Goal: Task Accomplishment & Management: Manage account settings

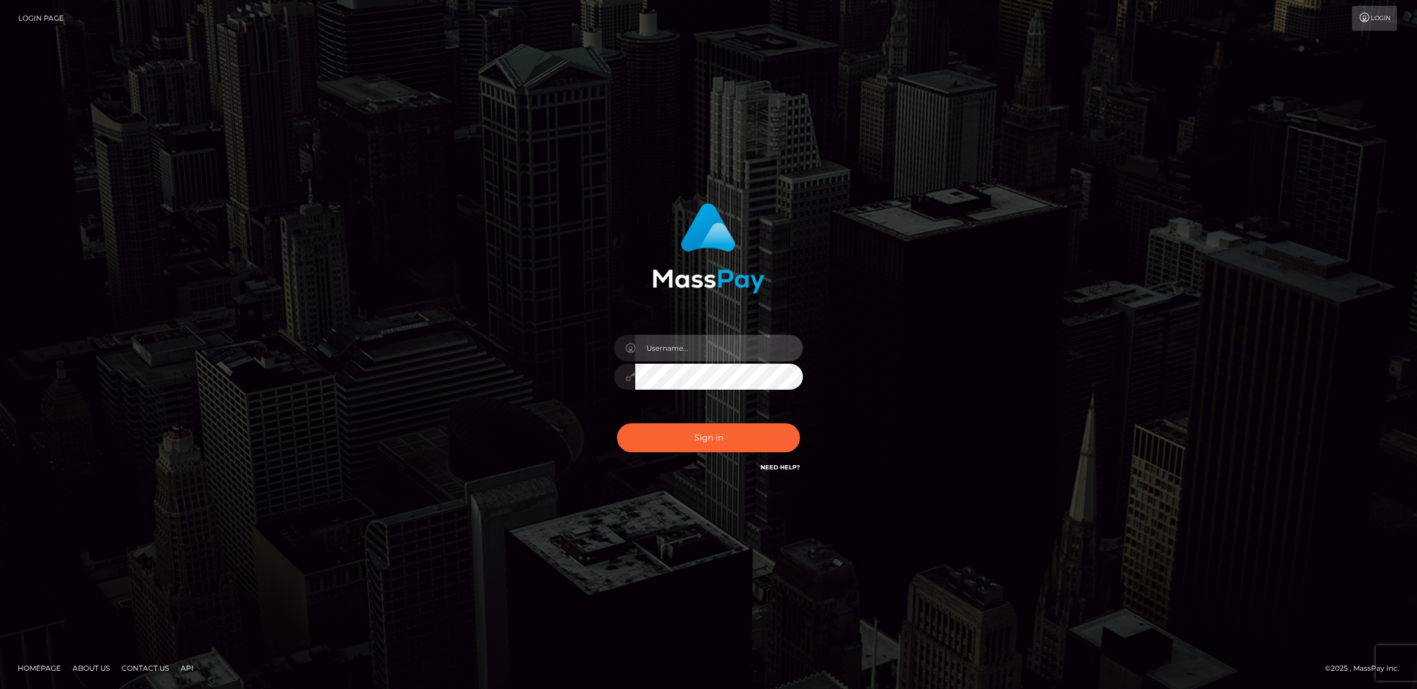
type input "alexism"
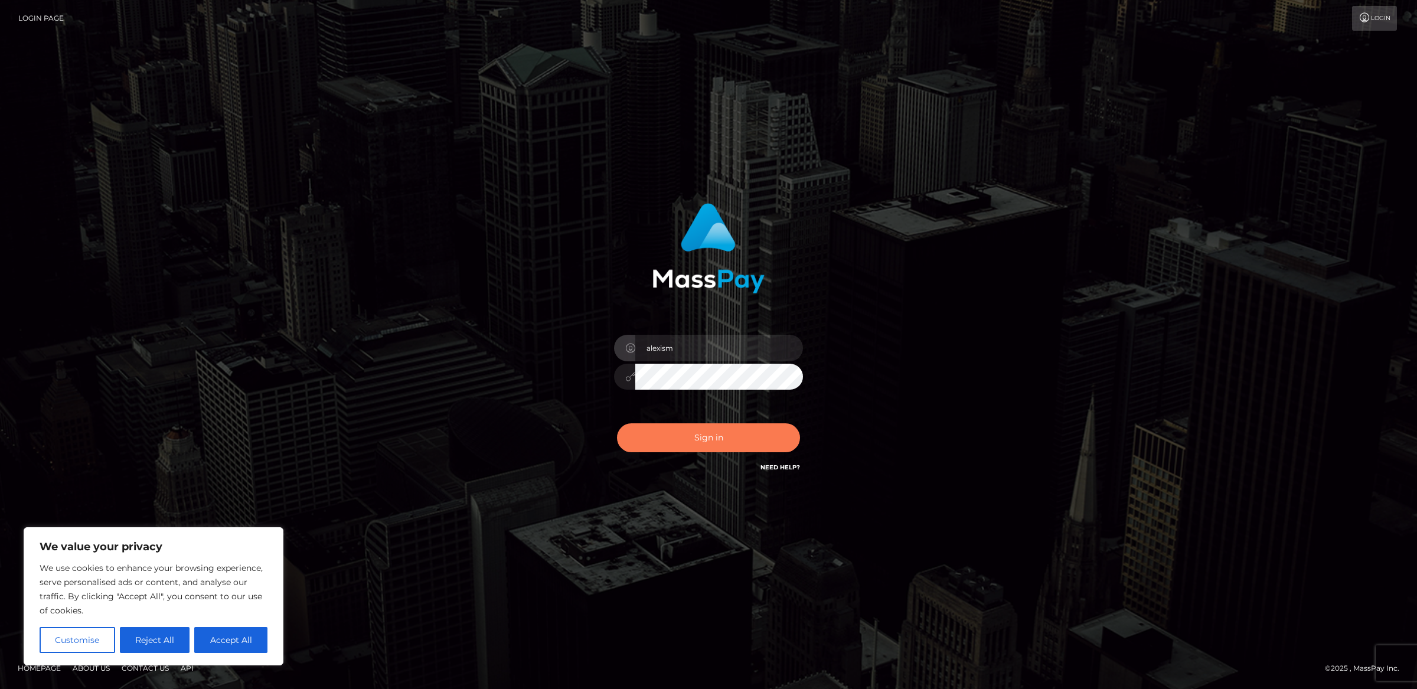
click at [738, 432] on button "Sign in" at bounding box center [708, 437] width 183 height 29
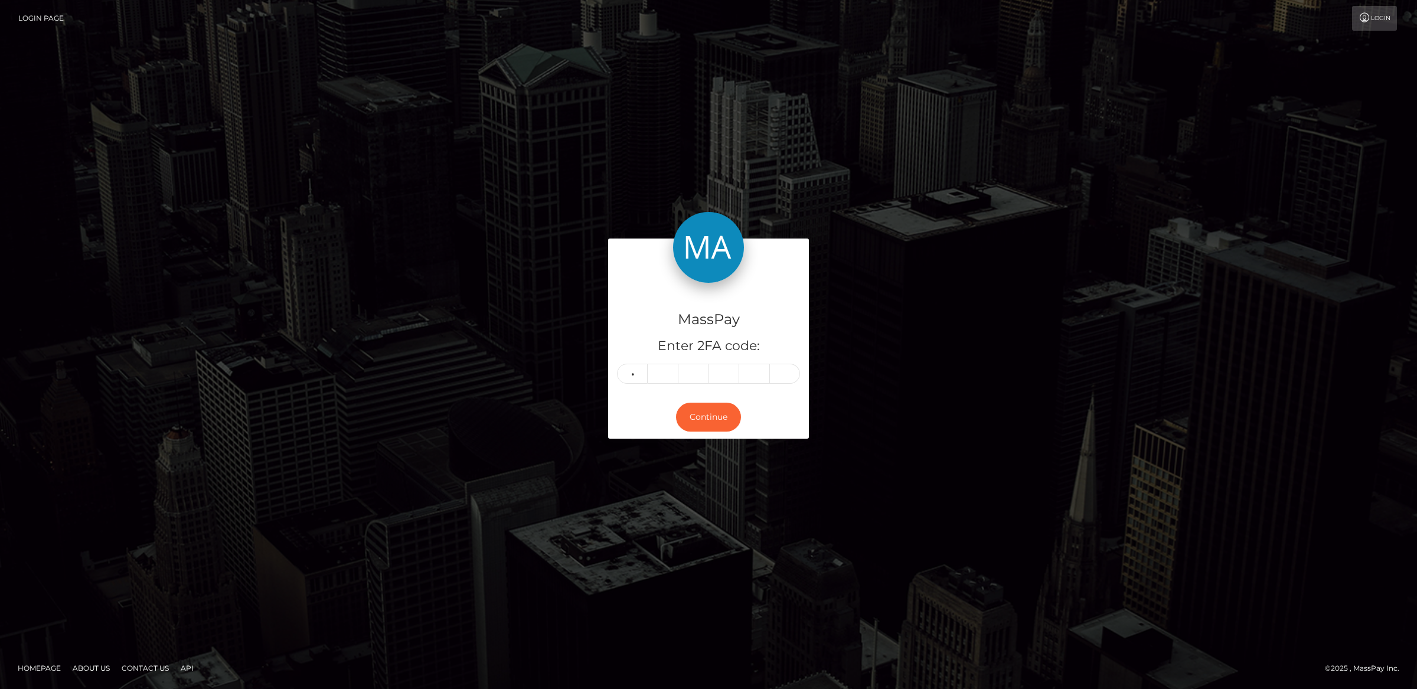
type input "2"
type input "8"
type input "1"
type input "4"
type input "6"
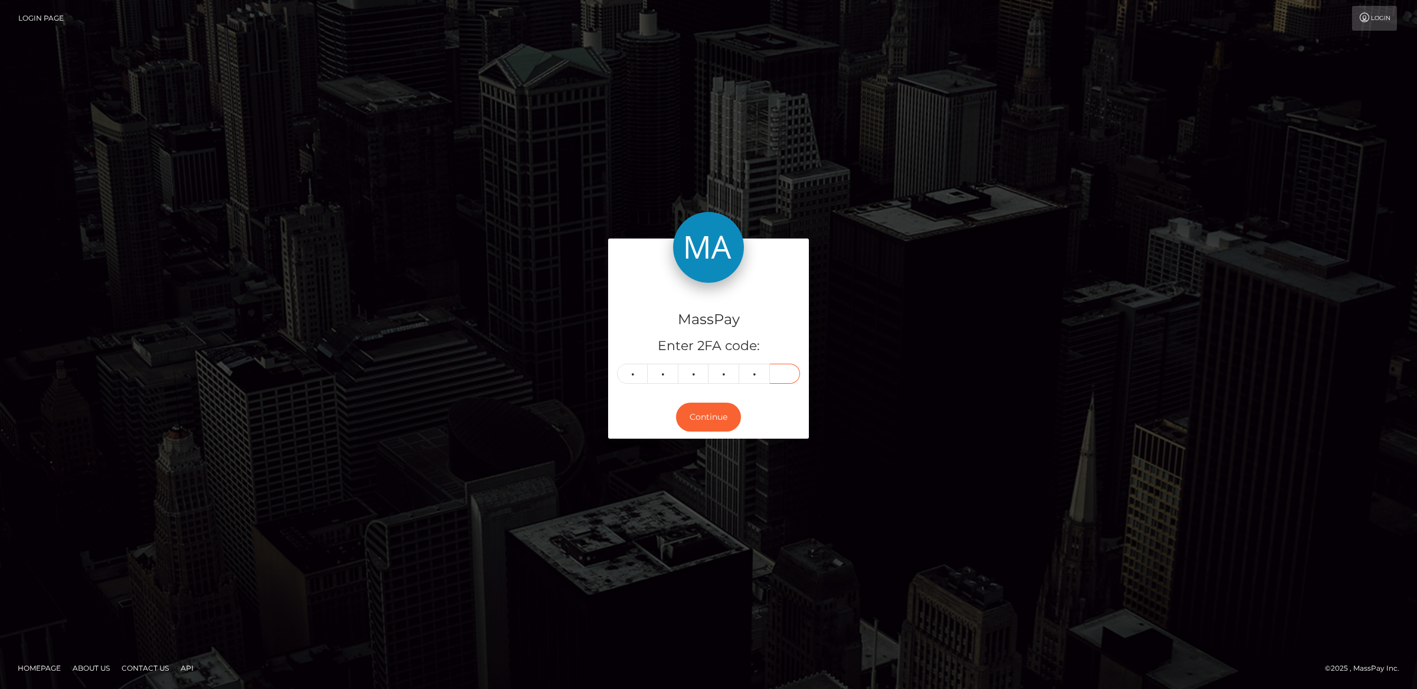
type input "4"
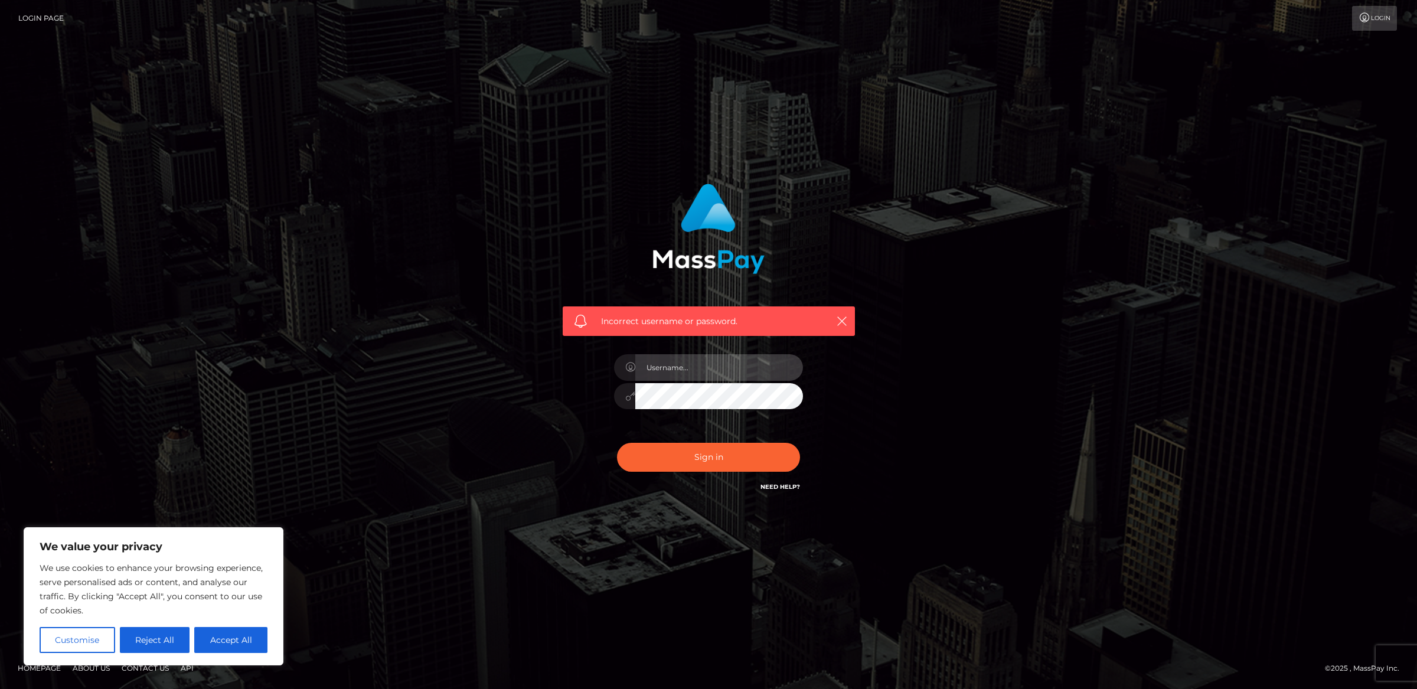
type input "alexism"
click at [692, 458] on button "Sign in" at bounding box center [708, 457] width 183 height 29
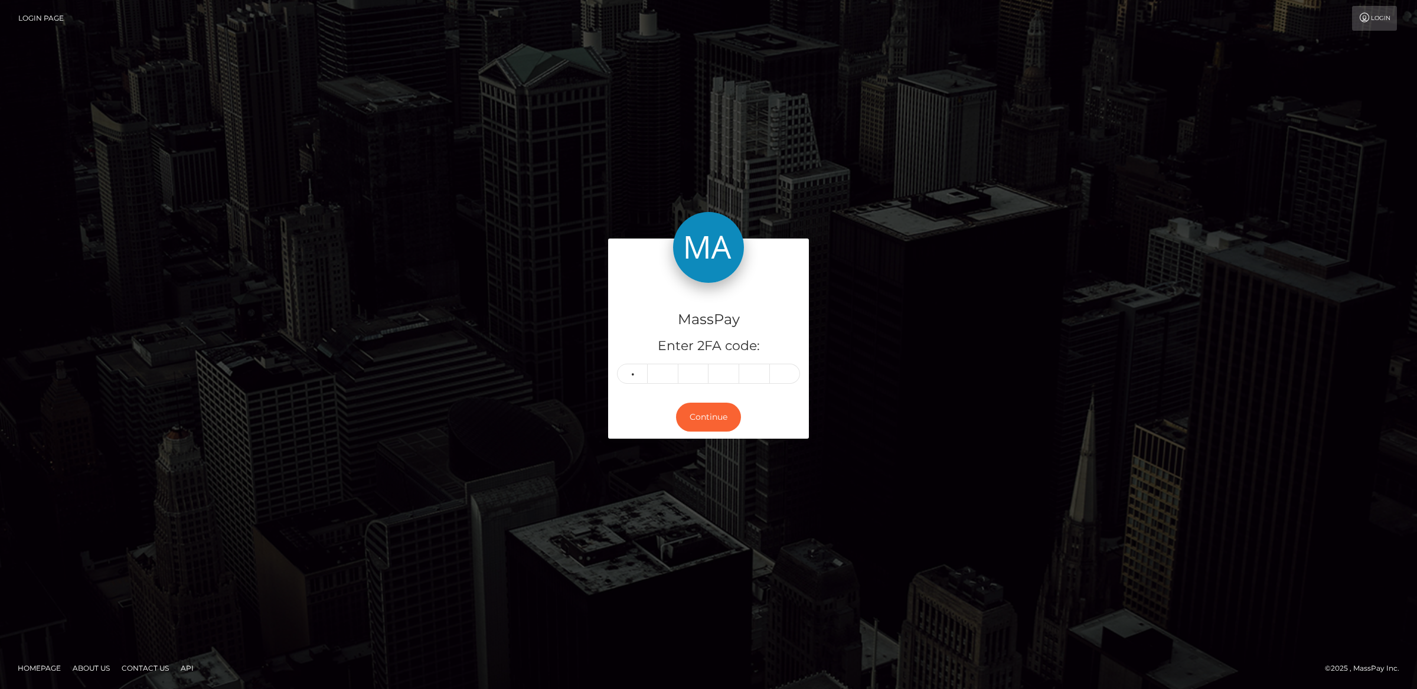
type input "0"
type input "2"
type input "1"
type input "7"
type input "2"
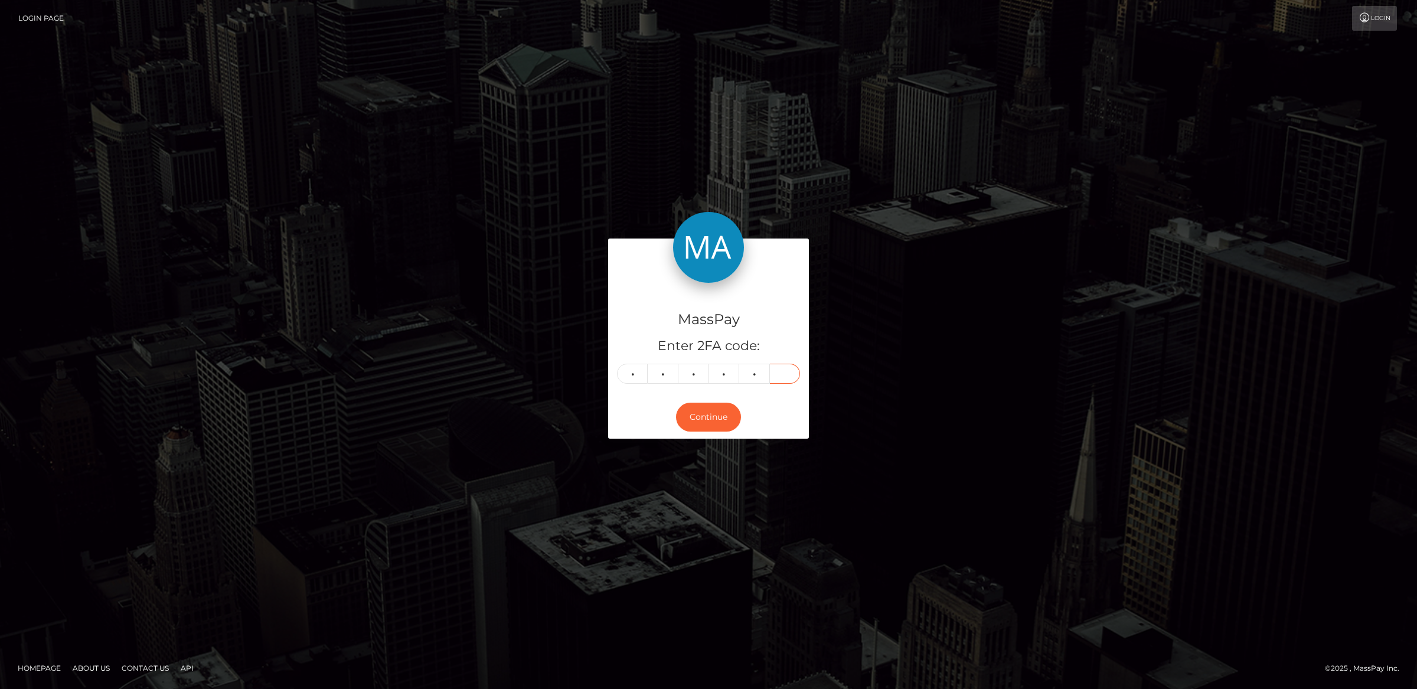
type input "8"
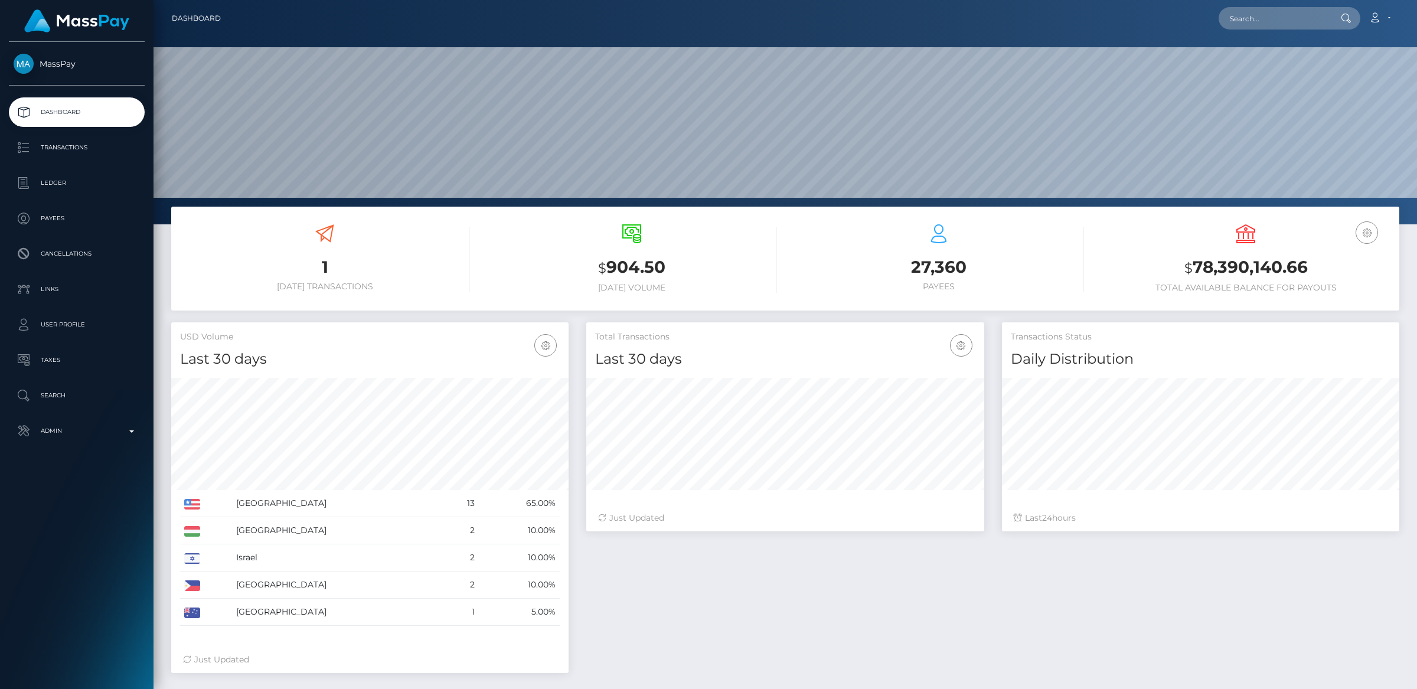
scroll to position [208, 397]
click at [1272, 23] on input "text" at bounding box center [1274, 18] width 111 height 22
paste input "[EMAIL_ADDRESS][DOMAIN_NAME]"
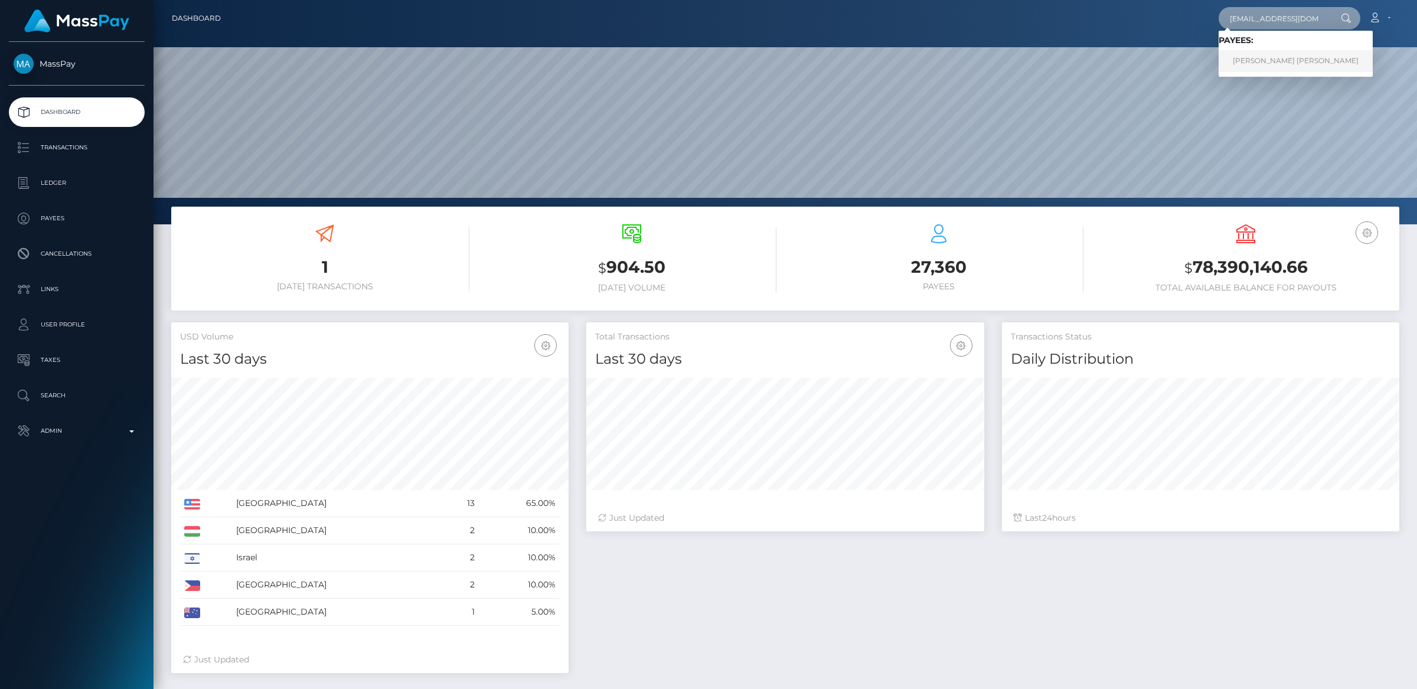
type input "[EMAIL_ADDRESS][DOMAIN_NAME]"
click at [1273, 60] on link "BRENDAN JEROME HANSEN" at bounding box center [1296, 61] width 154 height 22
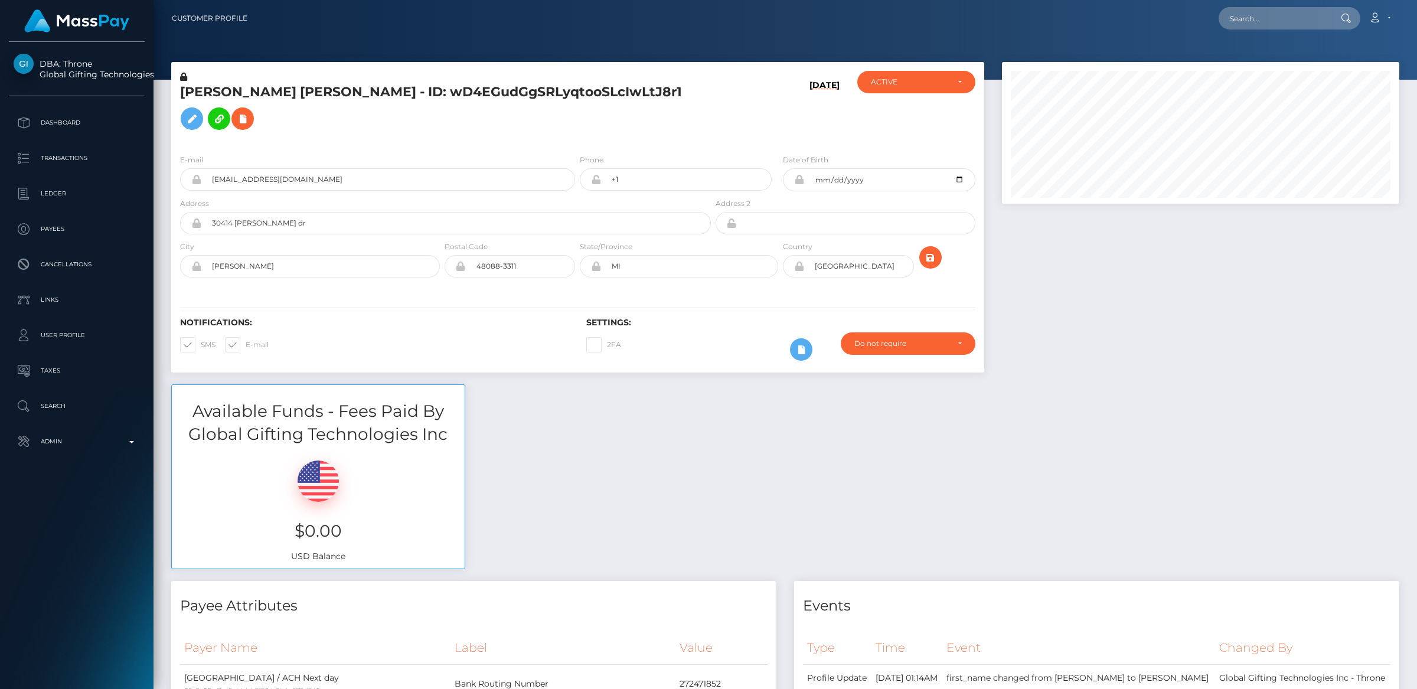
scroll to position [142, 397]
click at [201, 349] on span at bounding box center [201, 344] width 0 height 9
click at [201, 345] on input "SMS" at bounding box center [205, 341] width 8 height 8
checkbox input "false"
click at [246, 349] on span at bounding box center [246, 344] width 0 height 9
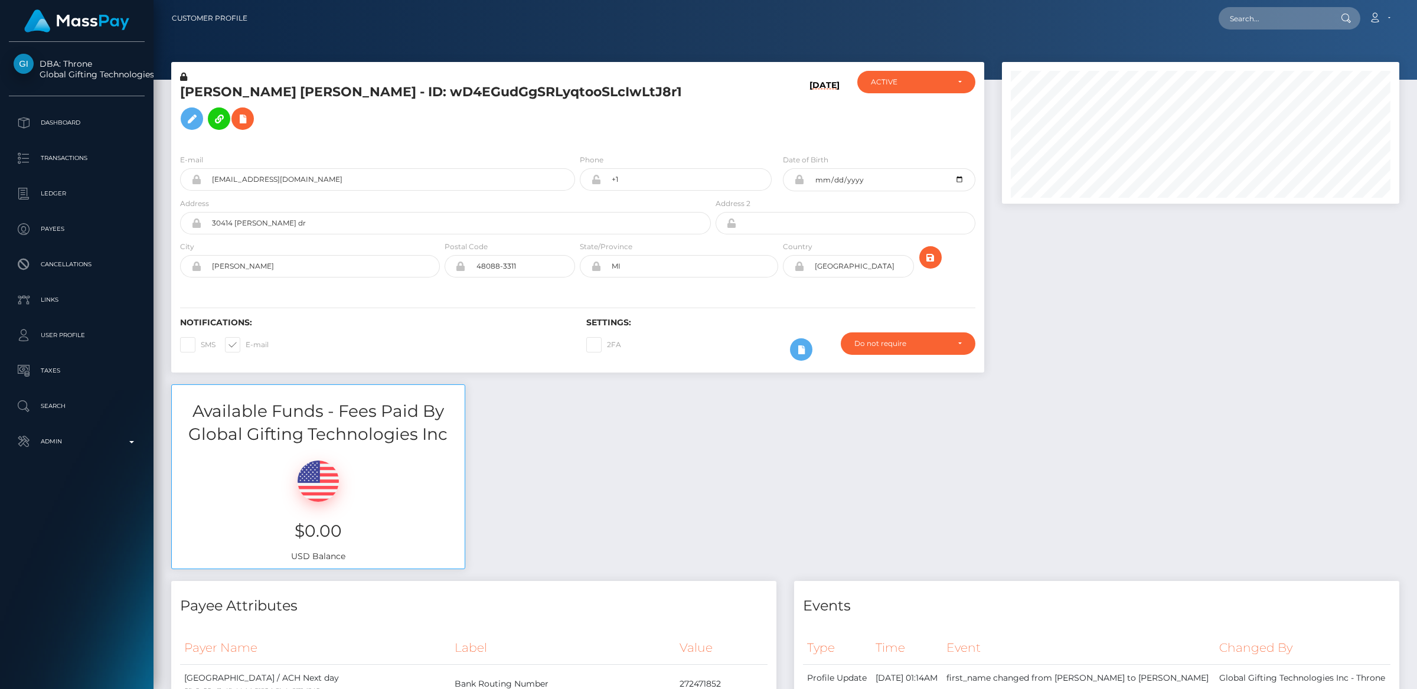
click at [246, 345] on input "E-mail" at bounding box center [250, 341] width 8 height 8
checkbox input "false"
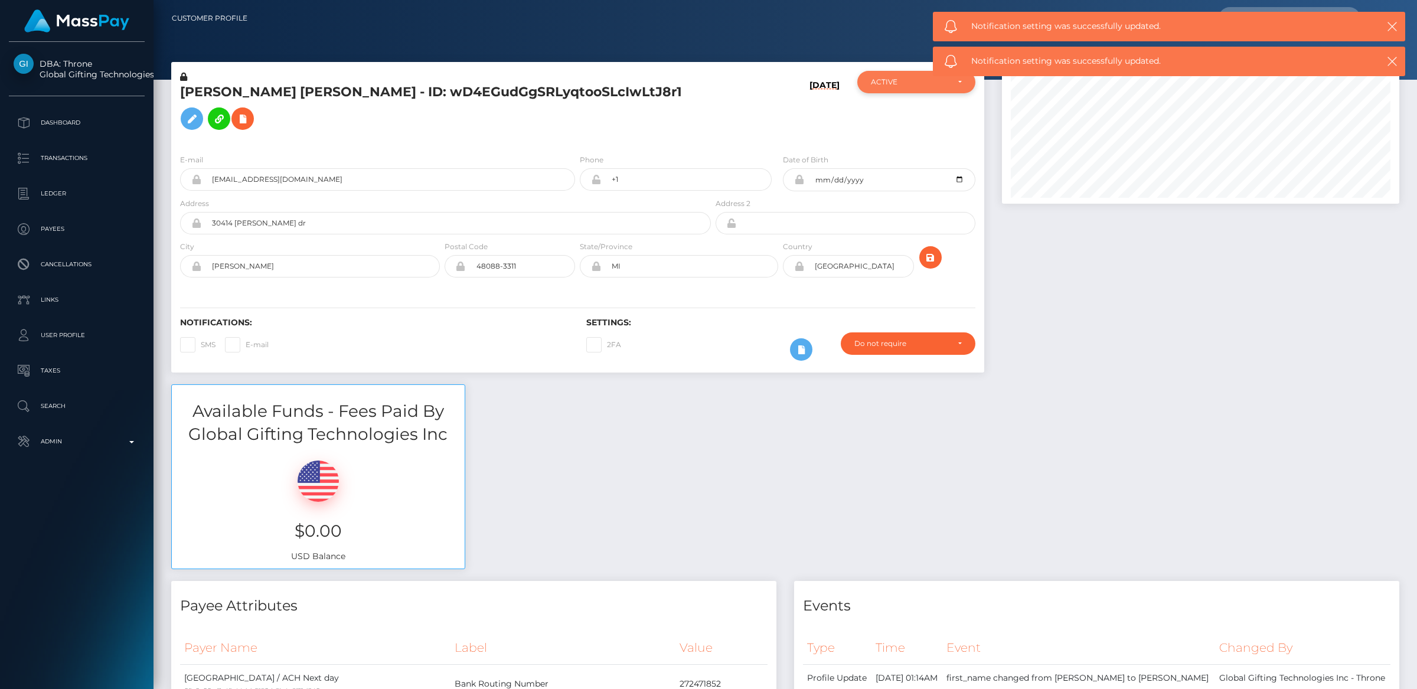
click at [902, 86] on div "ACTIVE" at bounding box center [909, 81] width 77 height 9
click at [893, 161] on span "CLOSED" at bounding box center [887, 163] width 30 height 11
select select "CLOSED"
click at [199, 112] on icon at bounding box center [192, 119] width 14 height 15
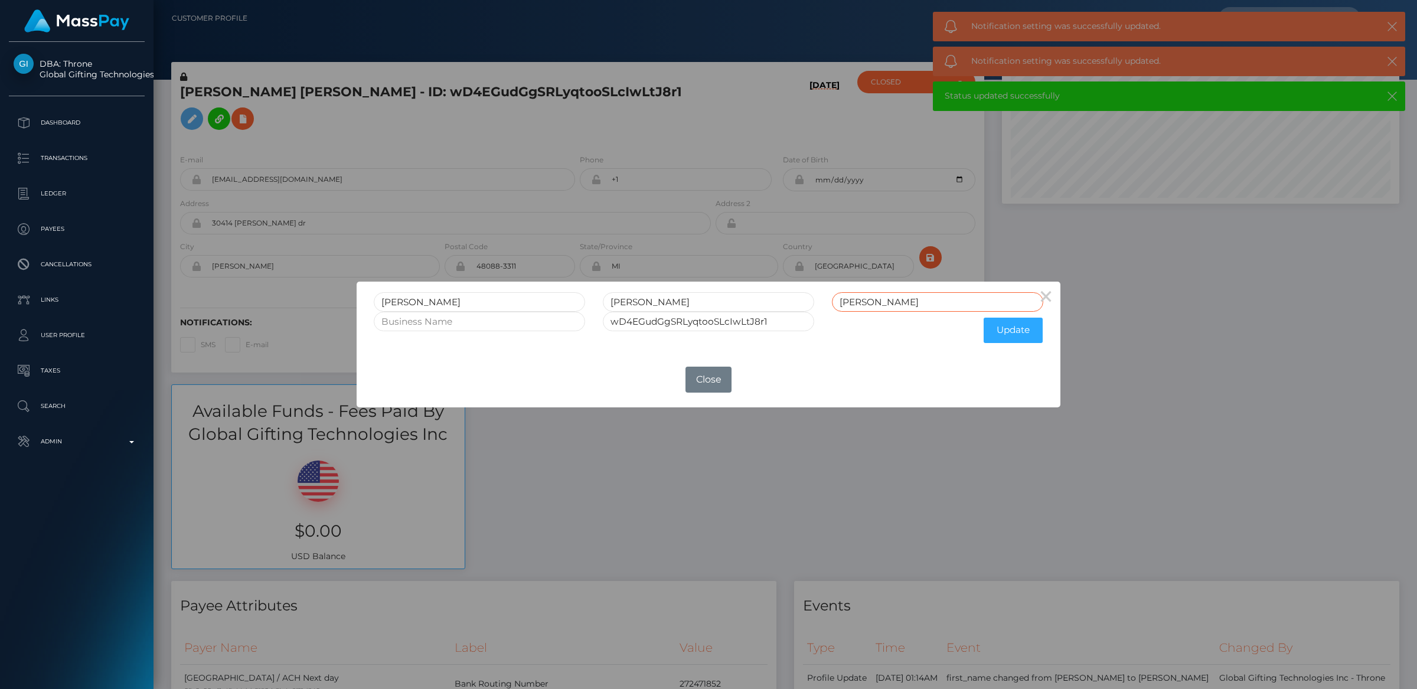
click at [922, 302] on input "[PERSON_NAME]" at bounding box center [937, 301] width 211 height 19
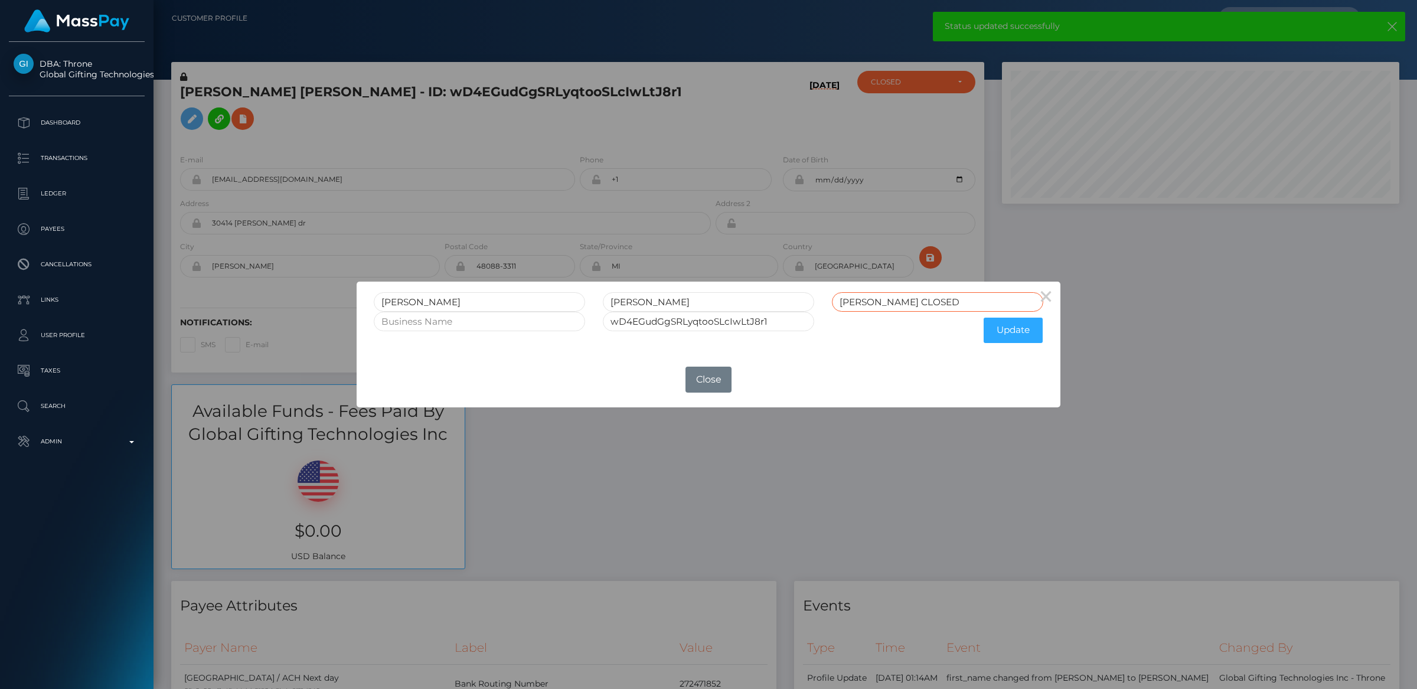
type input "HANSEN CLOSED"
click at [778, 327] on input "wD4EGudGgSRLyqtooSLcIwLtJ8r1" at bounding box center [708, 321] width 211 height 19
type input "wD4EGudGgSRLyqtooSLcIwLtJ8r1 CLOSED"
click at [1029, 332] on button "Update" at bounding box center [1013, 330] width 59 height 25
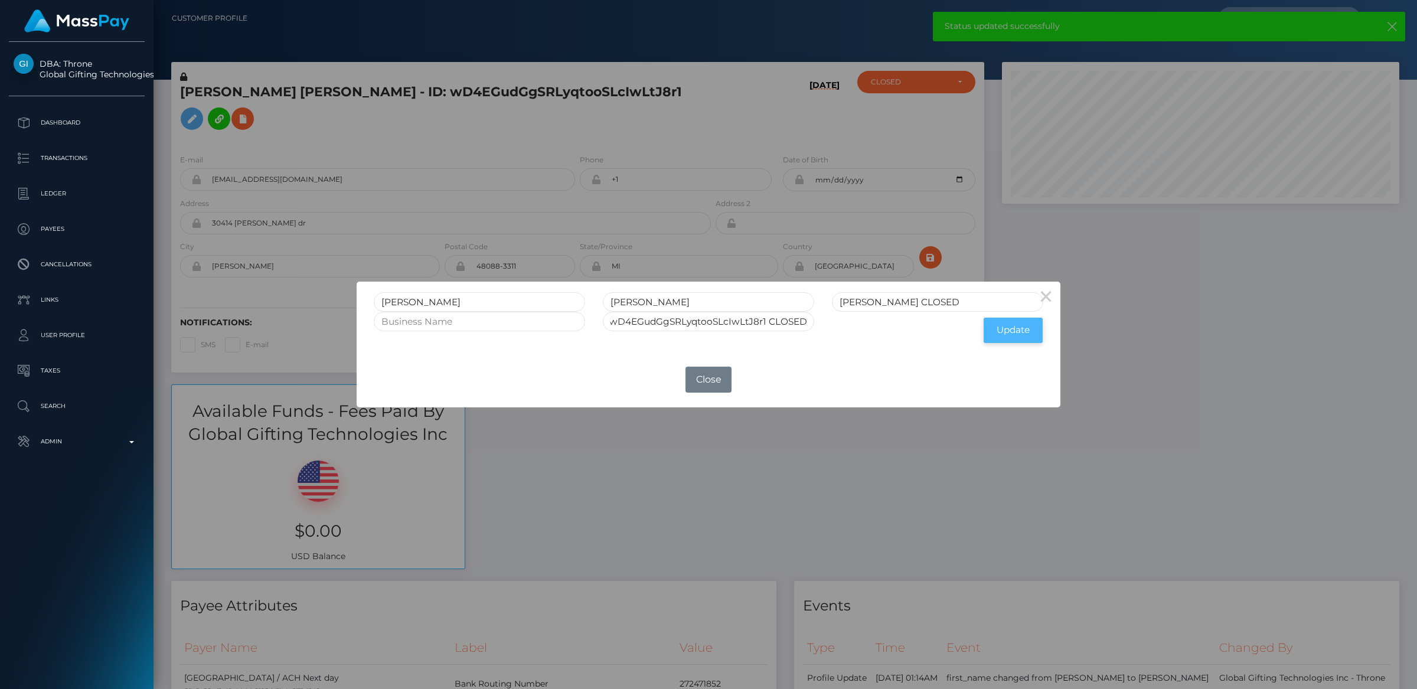
scroll to position [0, 0]
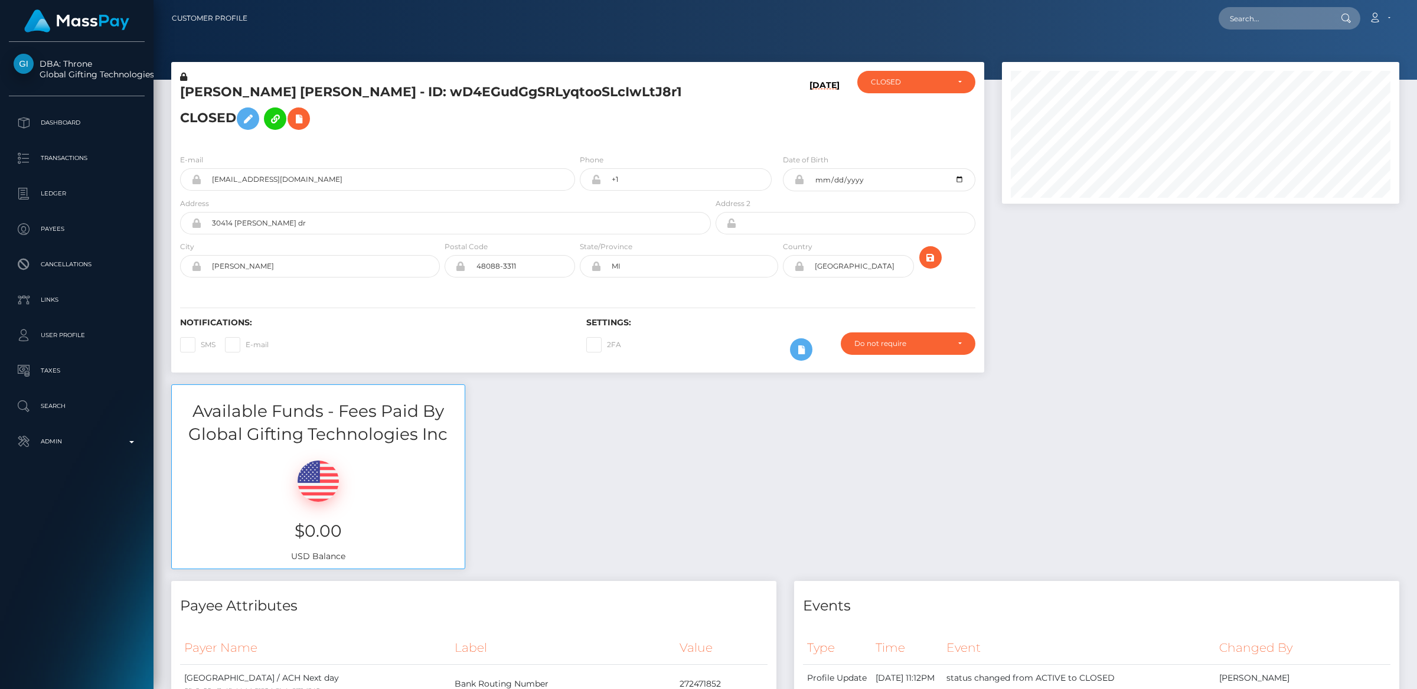
scroll to position [142, 397]
click at [184, 77] on icon at bounding box center [183, 77] width 7 height 8
click at [241, 118] on icon at bounding box center [248, 119] width 14 height 15
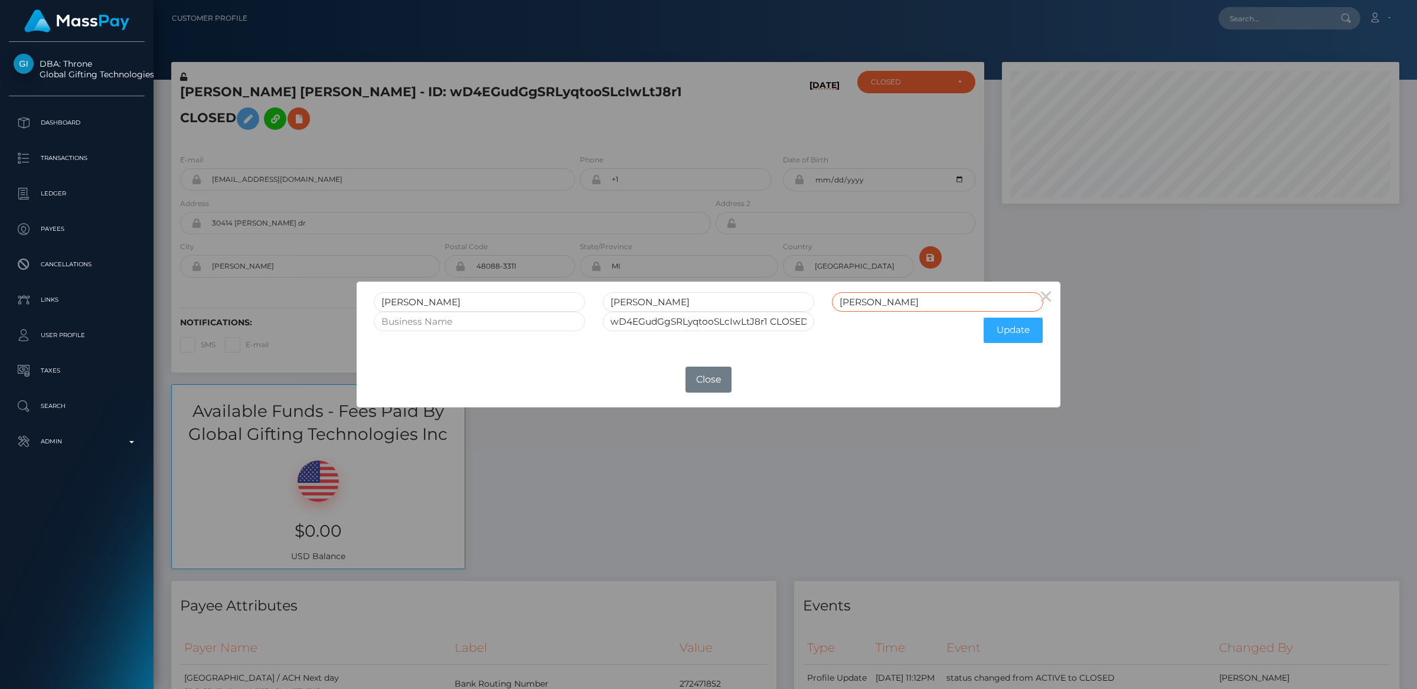
click at [899, 307] on input "[PERSON_NAME]" at bounding box center [937, 301] width 211 height 19
type input "[PERSON_NAME] CLOSED"
click at [1000, 333] on button "Update" at bounding box center [1013, 330] width 59 height 25
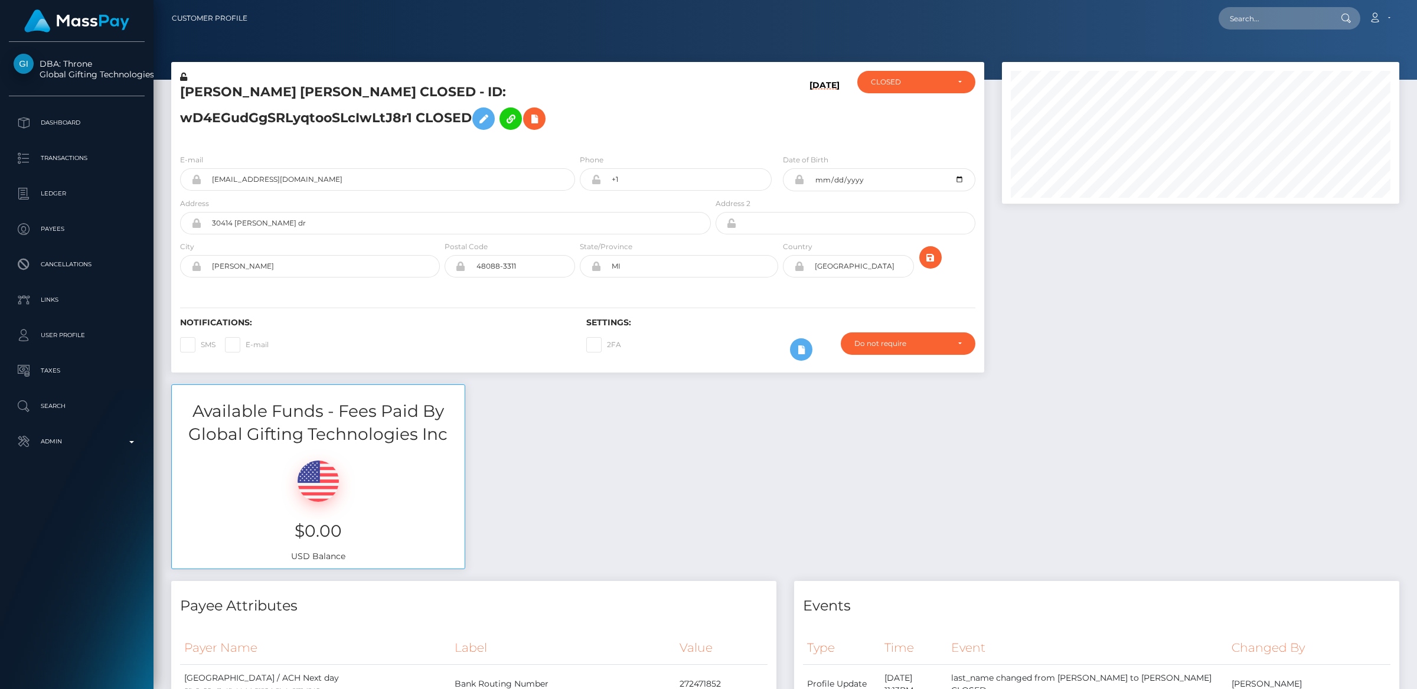
click at [184, 77] on icon at bounding box center [183, 77] width 7 height 8
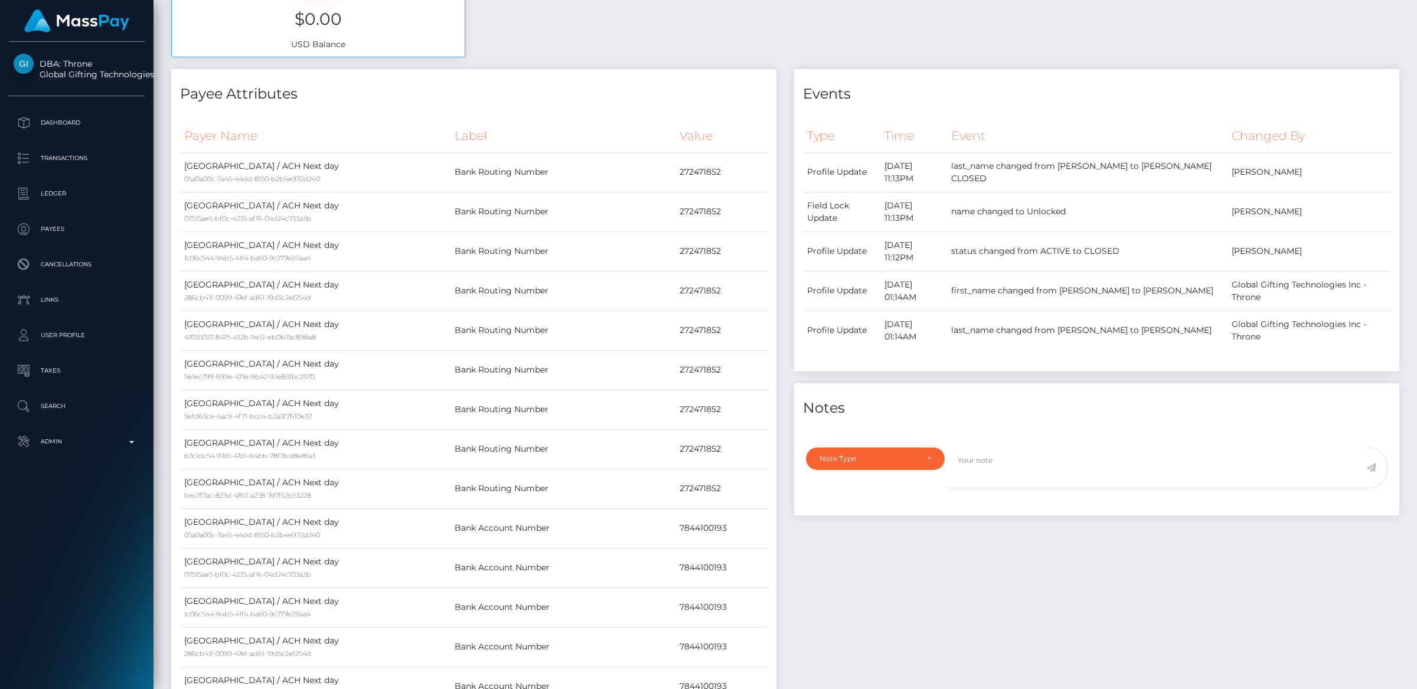
scroll to position [628, 0]
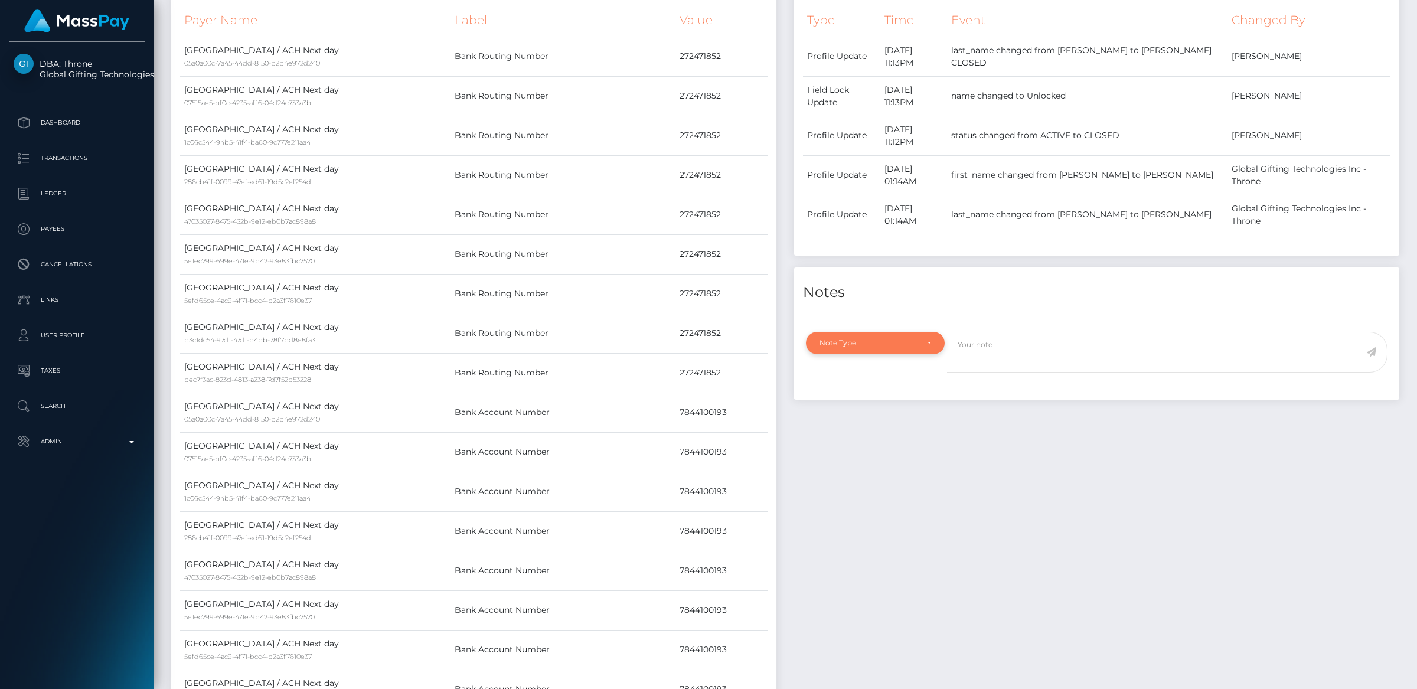
click at [897, 346] on div "Note Type" at bounding box center [869, 342] width 98 height 9
click at [860, 446] on link "General" at bounding box center [875, 449] width 139 height 22
select select "GENERAL"
click at [994, 351] on textarea at bounding box center [1156, 352] width 419 height 41
type textarea "u"
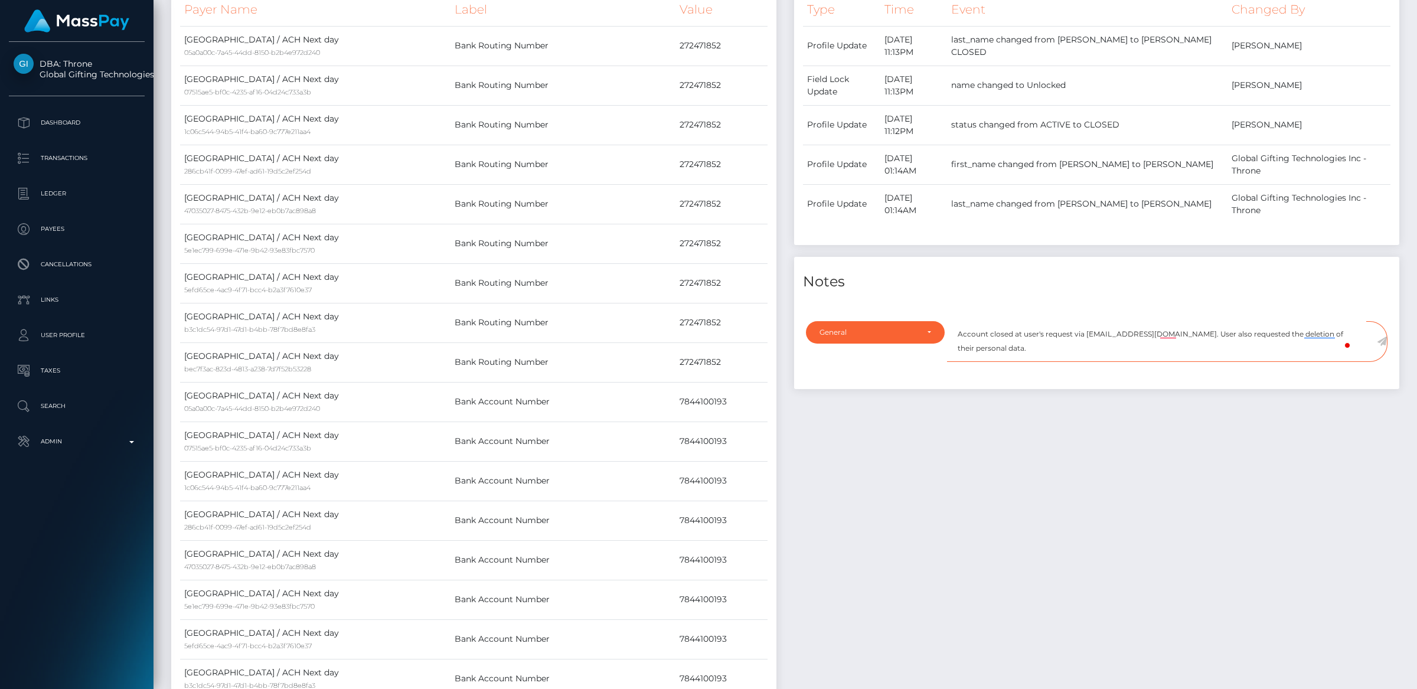
scroll to position [637, 0]
type textarea "Account closed at user's request via [EMAIL_ADDRESS][DOMAIN_NAME]. User also re…"
click at [1383, 344] on icon at bounding box center [1382, 342] width 10 height 9
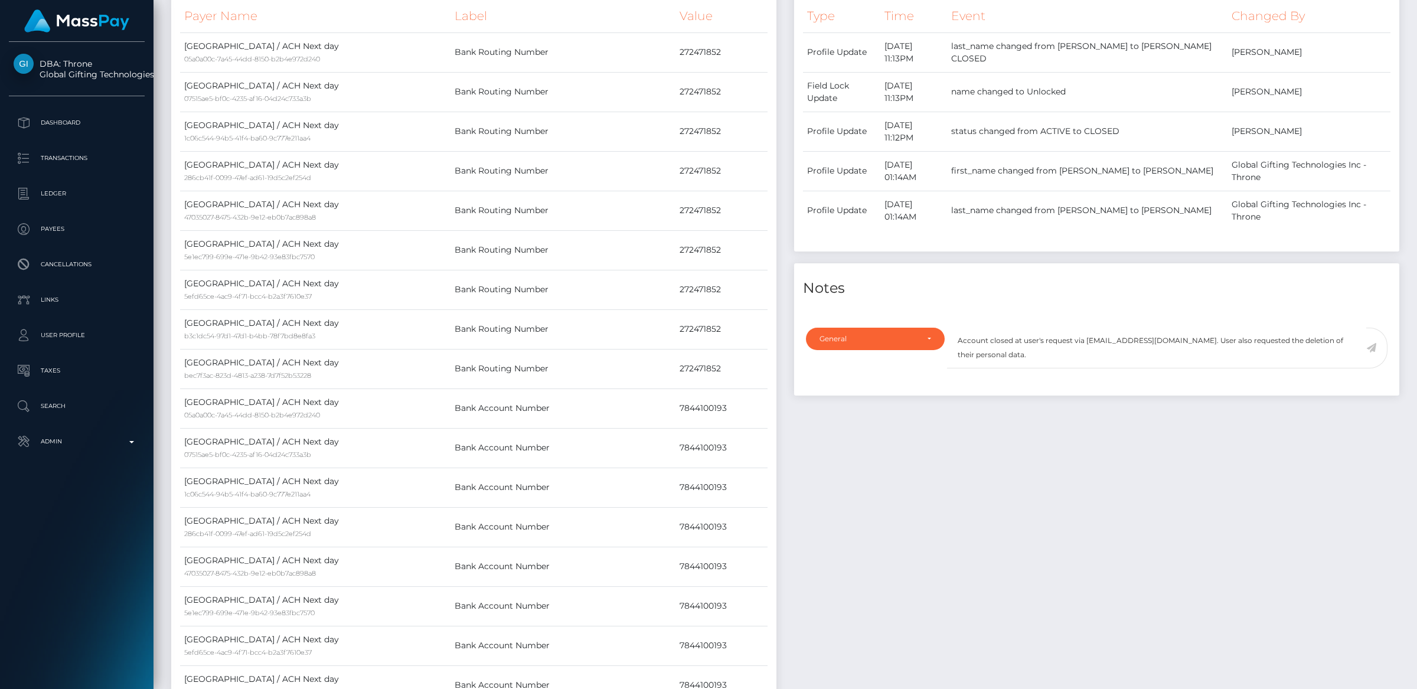
scroll to position [630, 0]
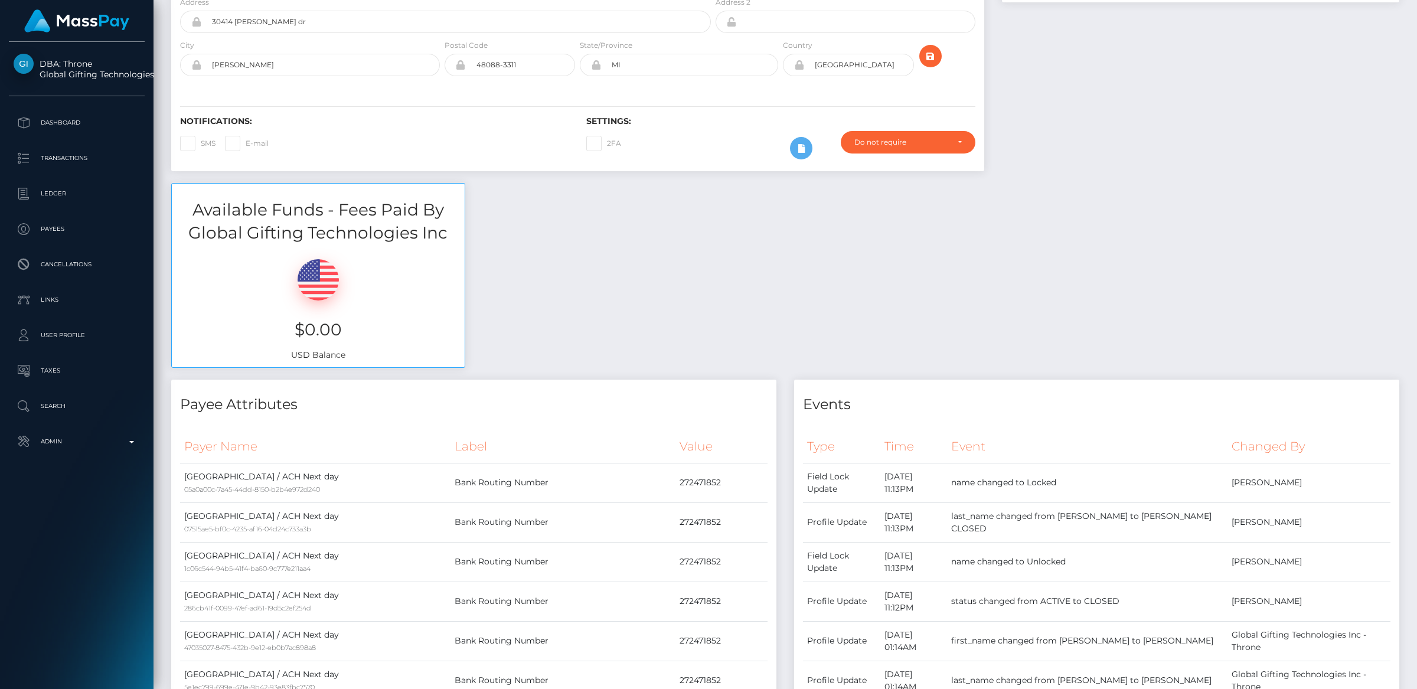
scroll to position [308, 0]
